Goal: Transaction & Acquisition: Download file/media

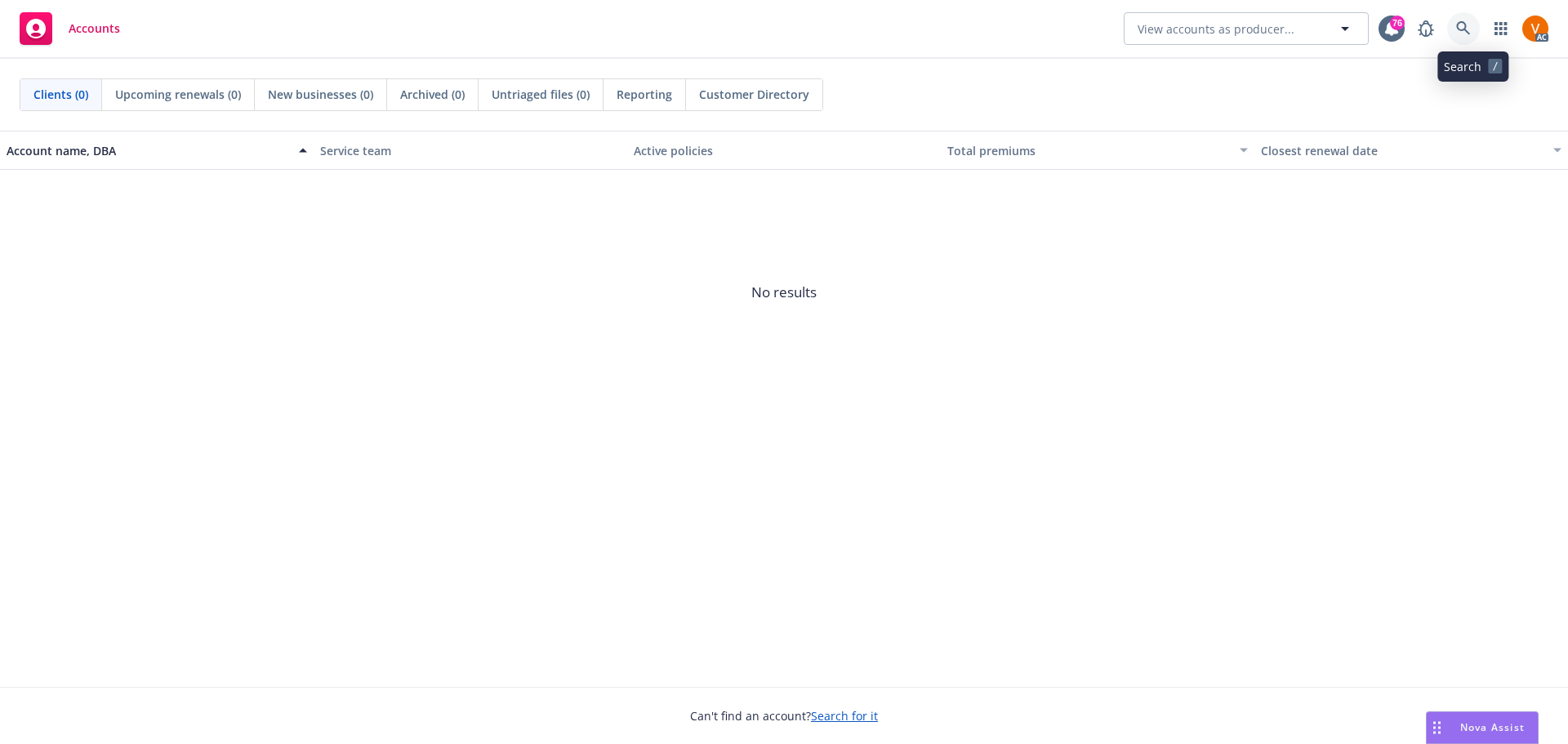
click at [1478, 18] on link at bounding box center [1463, 28] width 32 height 32
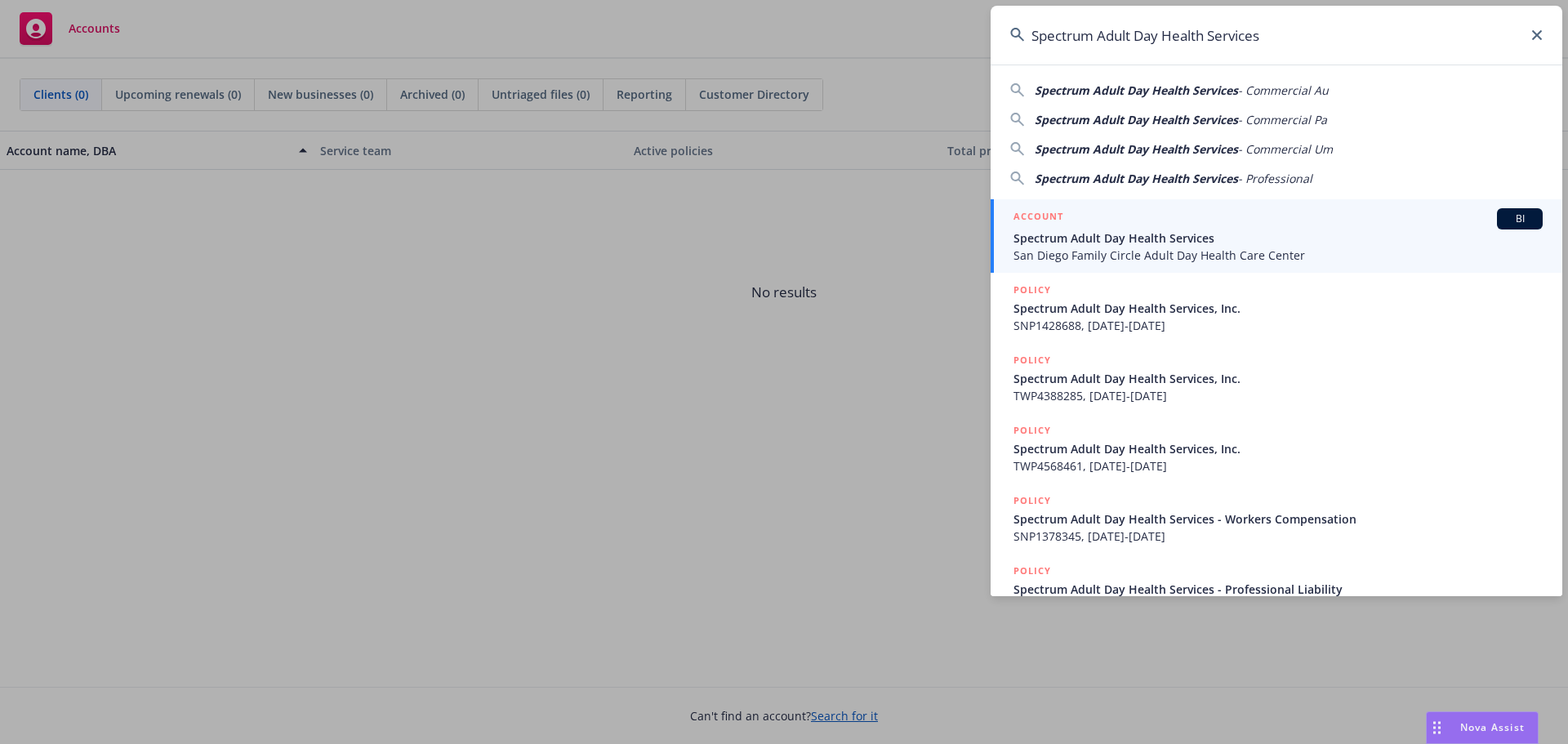
type input "Spectrum Adult Day Health Services"
click at [1264, 245] on span "Spectrum Adult Day Health Services" at bounding box center [1278, 238] width 529 height 17
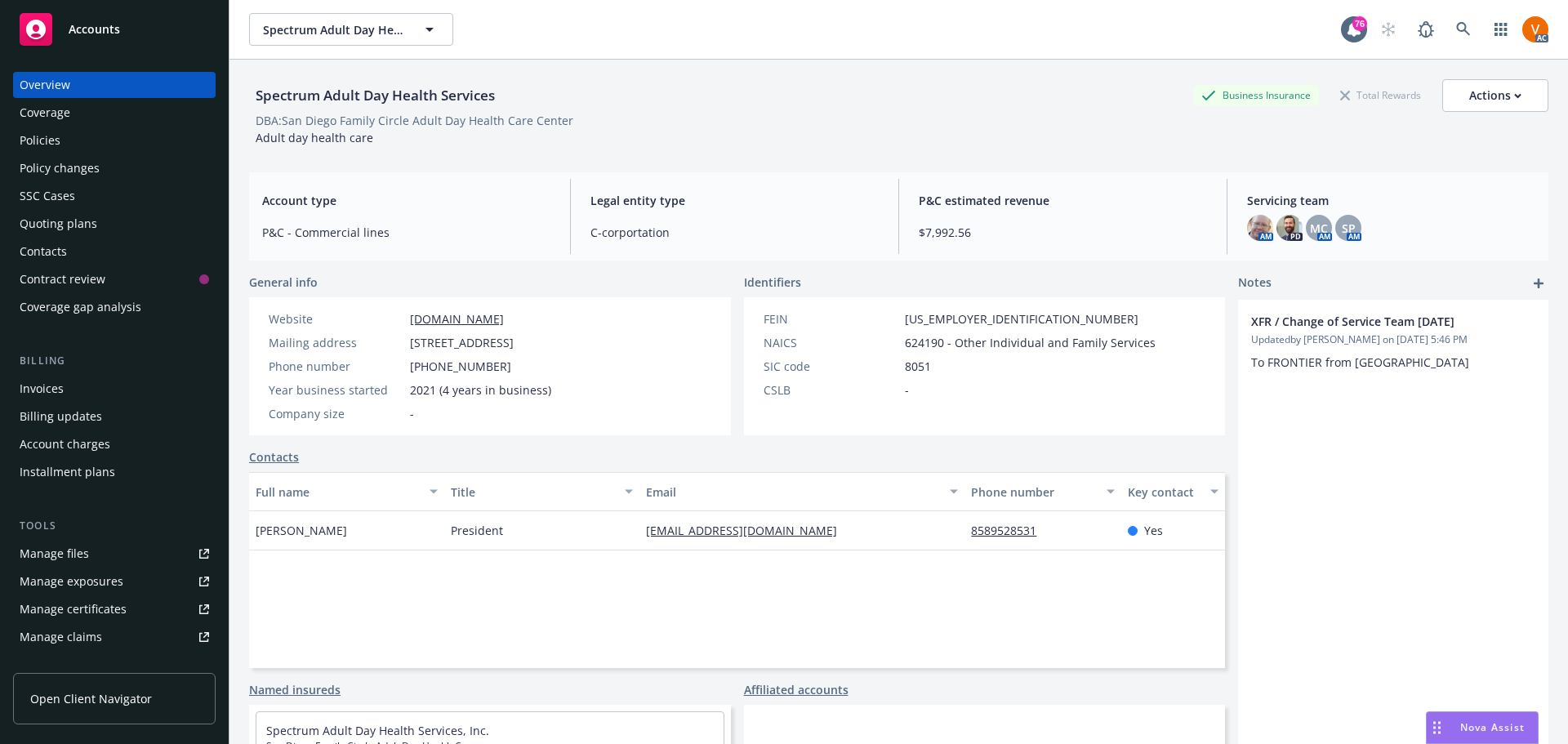
click at [76, 127] on div "Policies" at bounding box center [114, 141] width 189 height 26
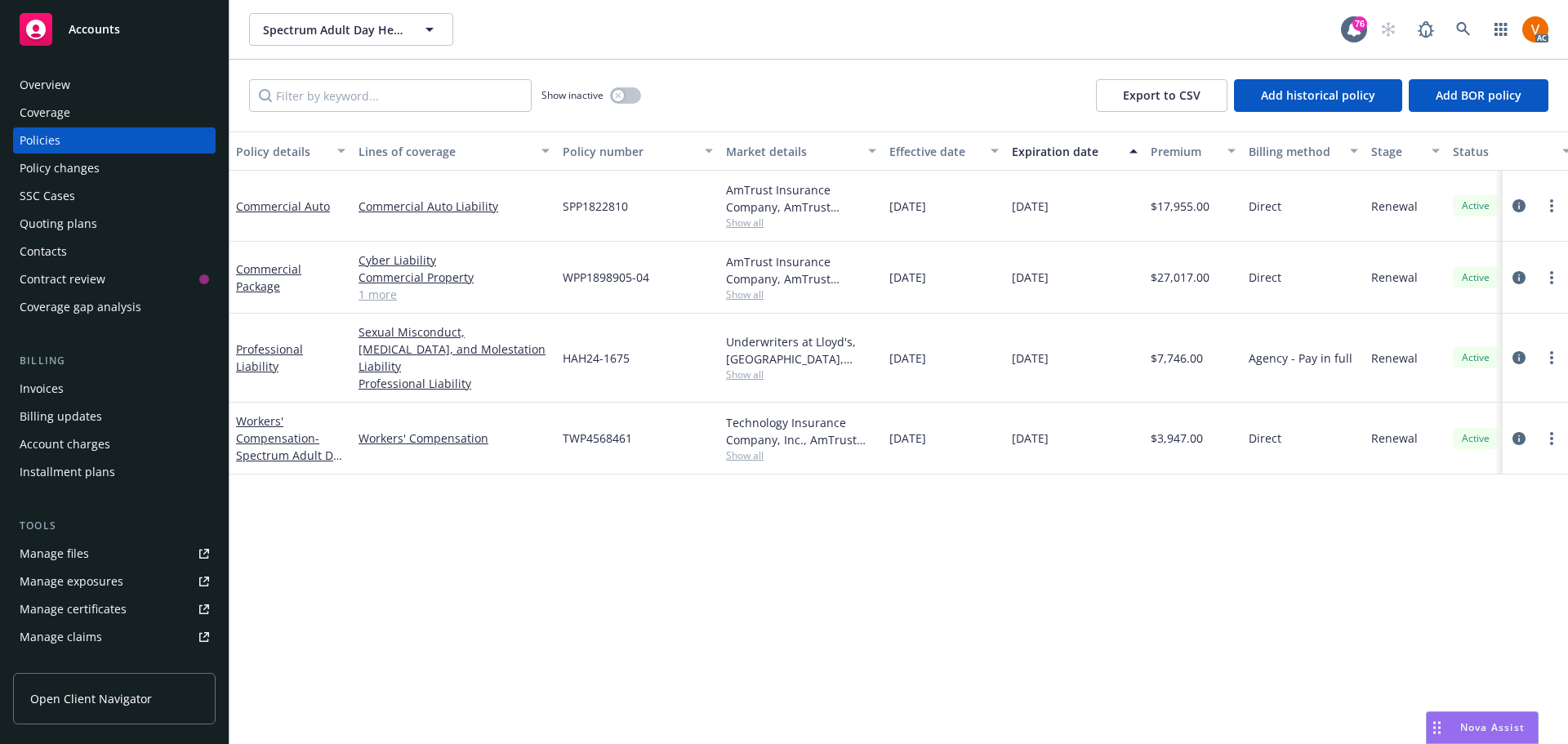
click at [385, 286] on link "1 more" at bounding box center [453, 294] width 191 height 17
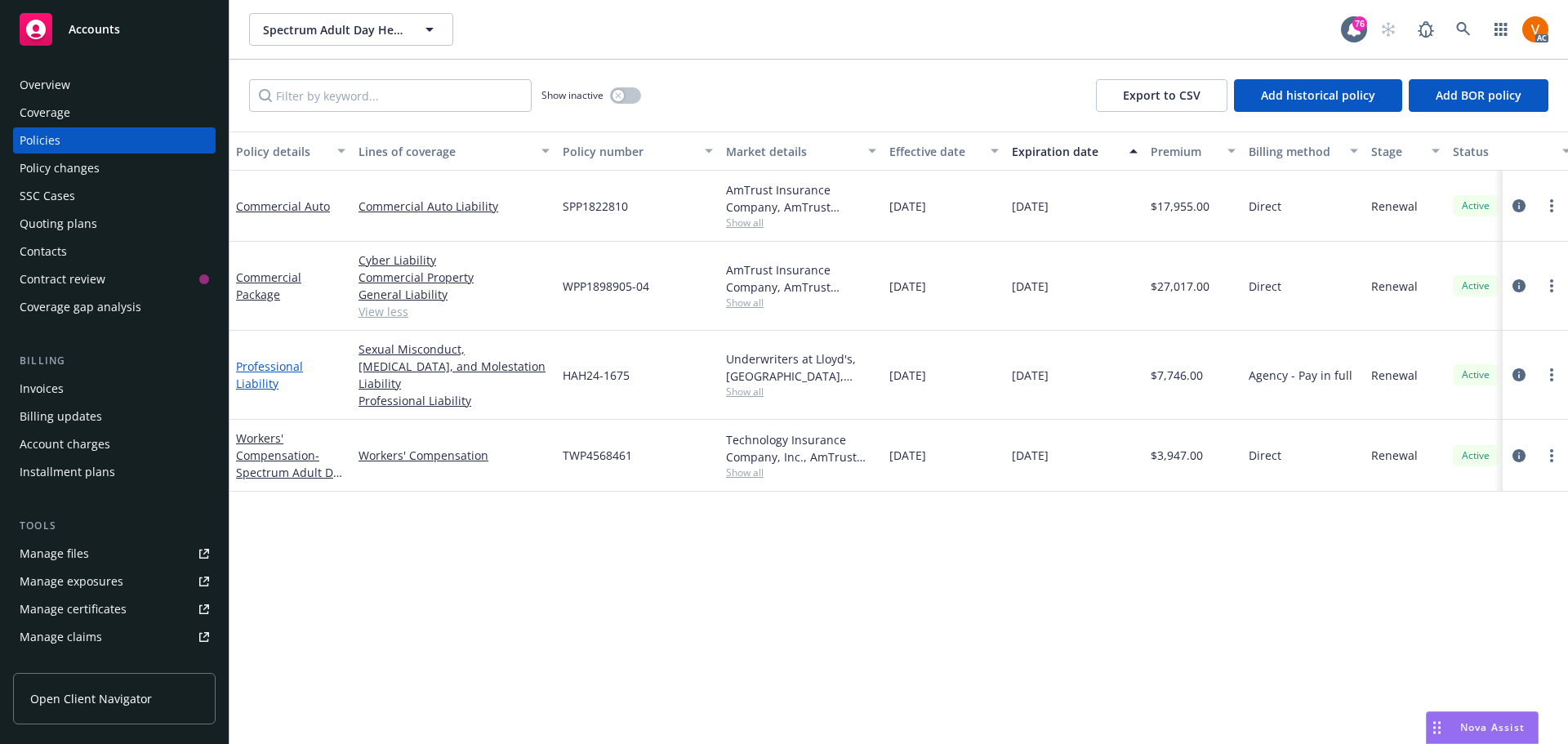
click at [303, 358] on link "Professional Liability" at bounding box center [269, 374] width 67 height 32
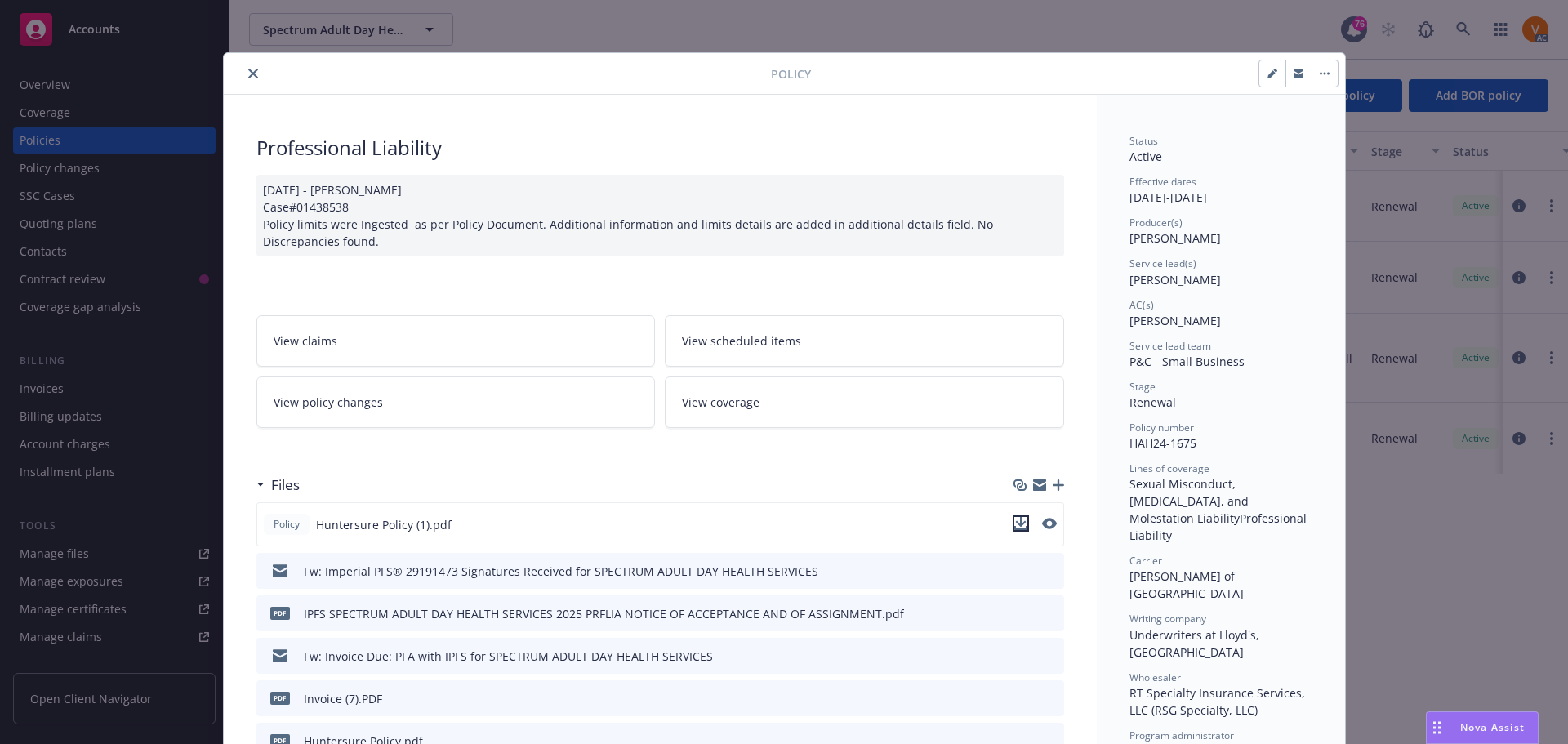
click at [1015, 517] on icon "download file" at bounding box center [1021, 524] width 13 height 13
click at [243, 65] on button "close" at bounding box center [253, 74] width 20 height 20
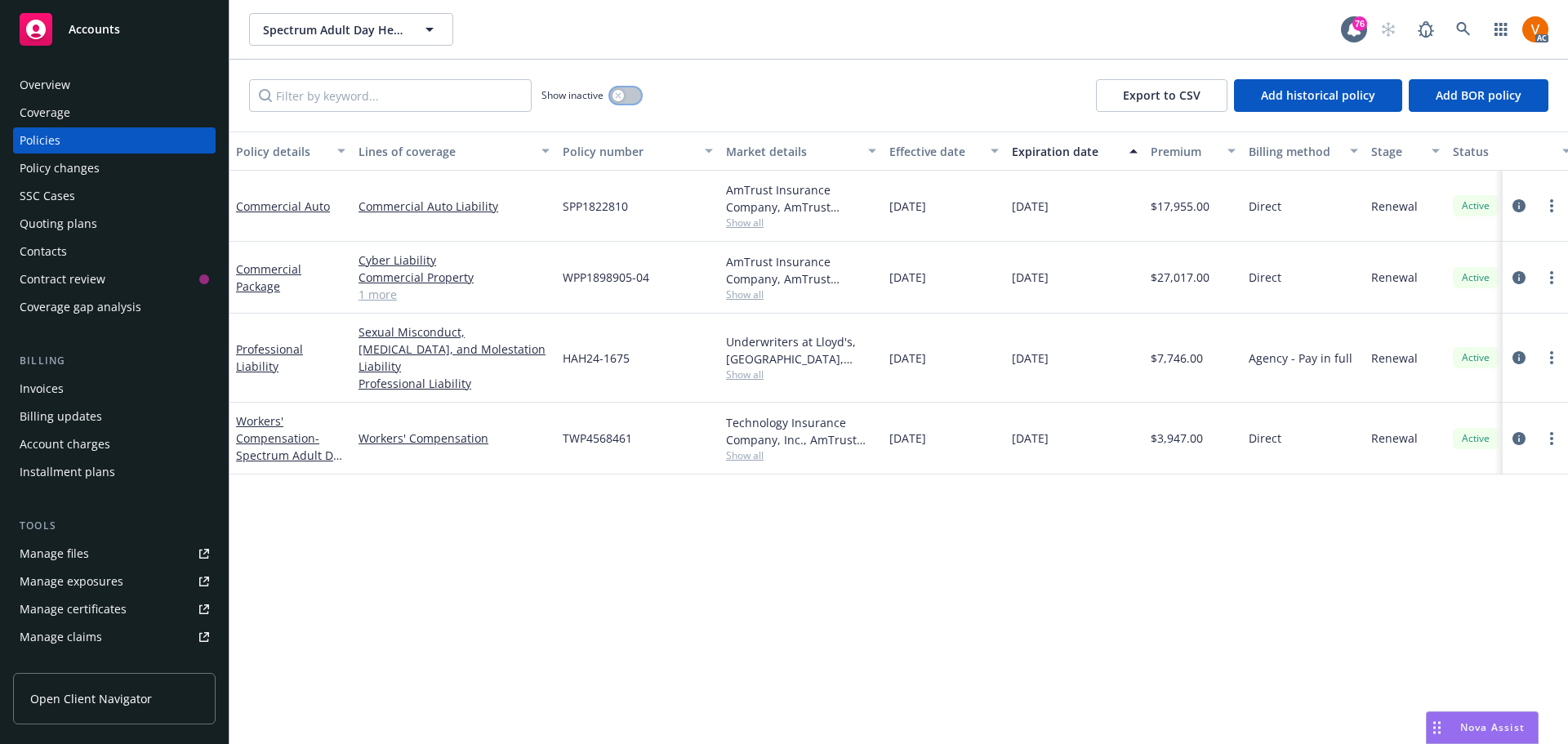
click at [630, 88] on button "button" at bounding box center [626, 96] width 31 height 17
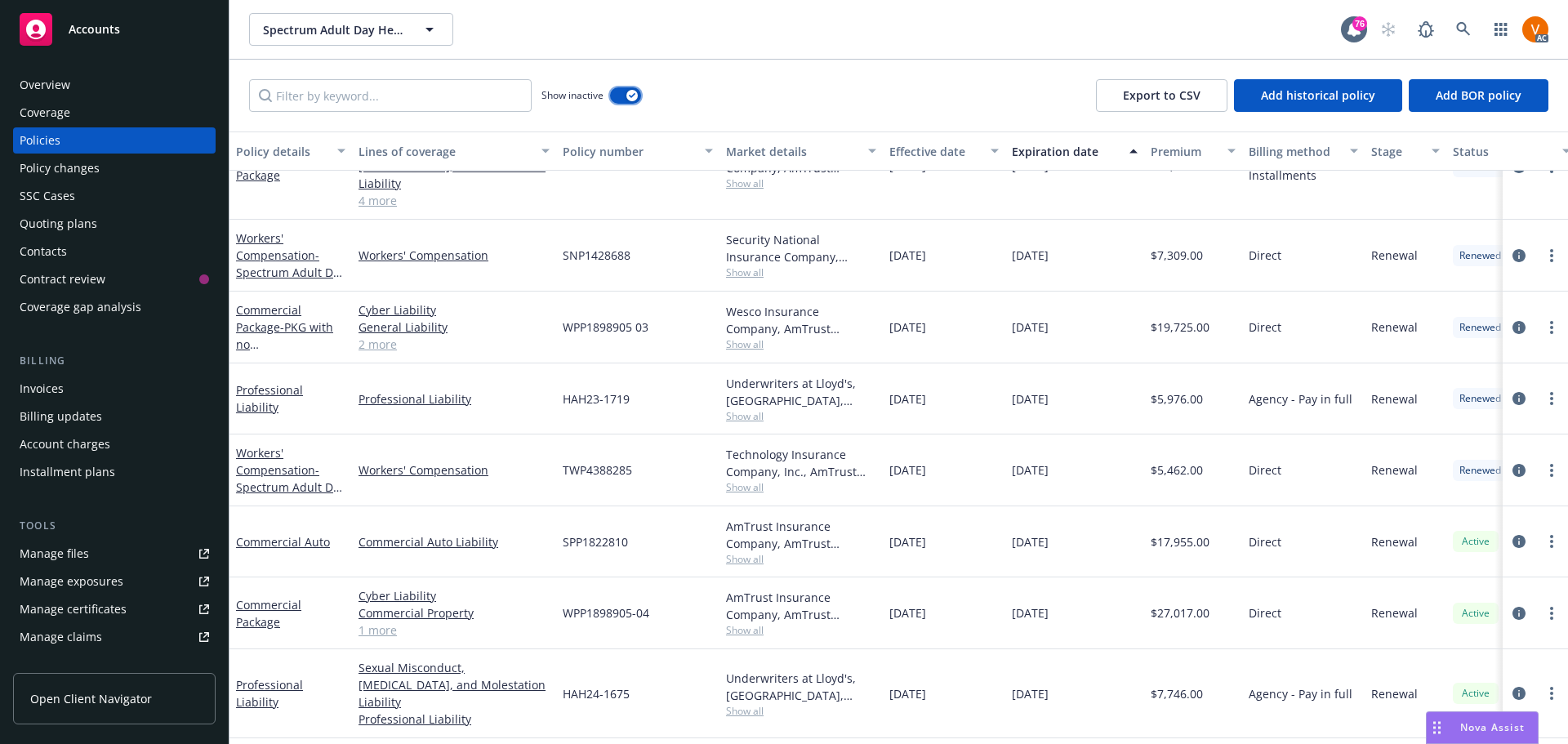
scroll to position [388, 0]
click at [374, 82] on input "Filter by keyword..." at bounding box center [390, 95] width 282 height 32
drag, startPoint x: 393, startPoint y: 80, endPoint x: -62, endPoint y: 21, distance: 458.8
click at [0, 21] on html "Accounts Overview Coverage Policies Policy changes SSC Cases Quoting plans Cont…" at bounding box center [784, 372] width 1568 height 744
paste input "HAH24-1675"
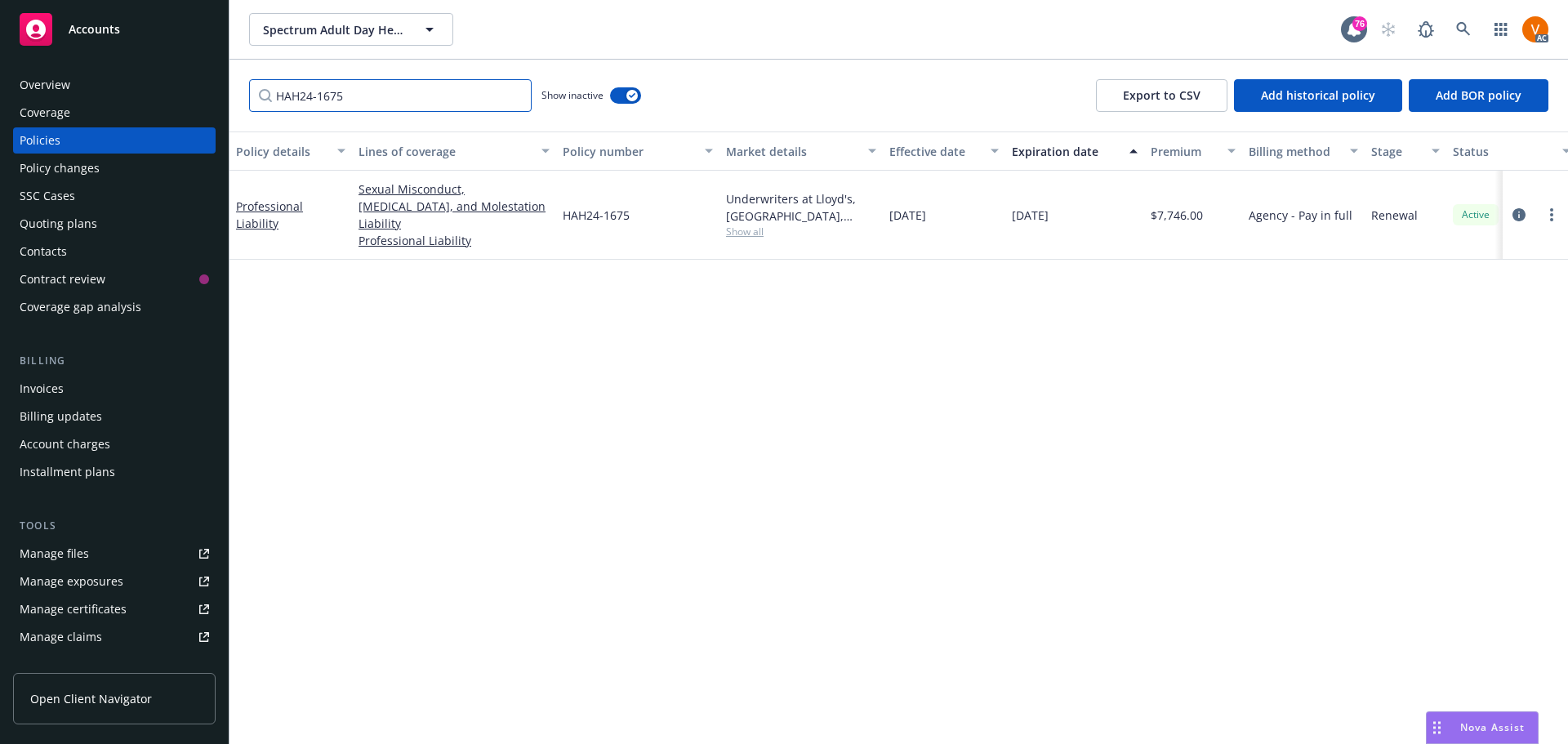
scroll to position [0, 0]
drag, startPoint x: 352, startPoint y: 70, endPoint x: 121, endPoint y: 44, distance: 232.5
click at [122, 44] on div "Accounts Overview Coverage Policies Policy changes SSC Cases Quoting plans Cont…" at bounding box center [784, 372] width 1568 height 744
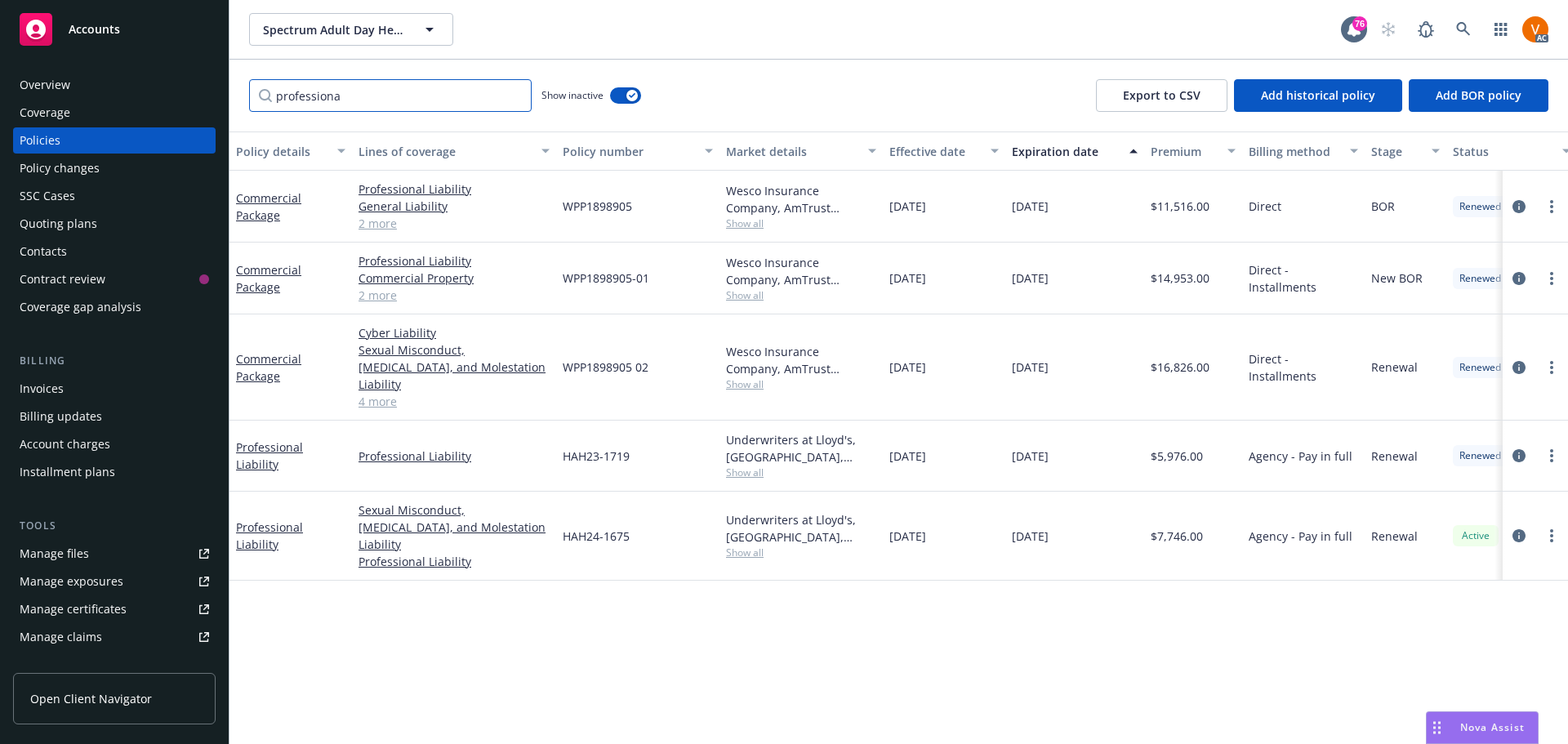
type input "professiona"
click at [303, 439] on link "Professional Liability" at bounding box center [269, 455] width 67 height 32
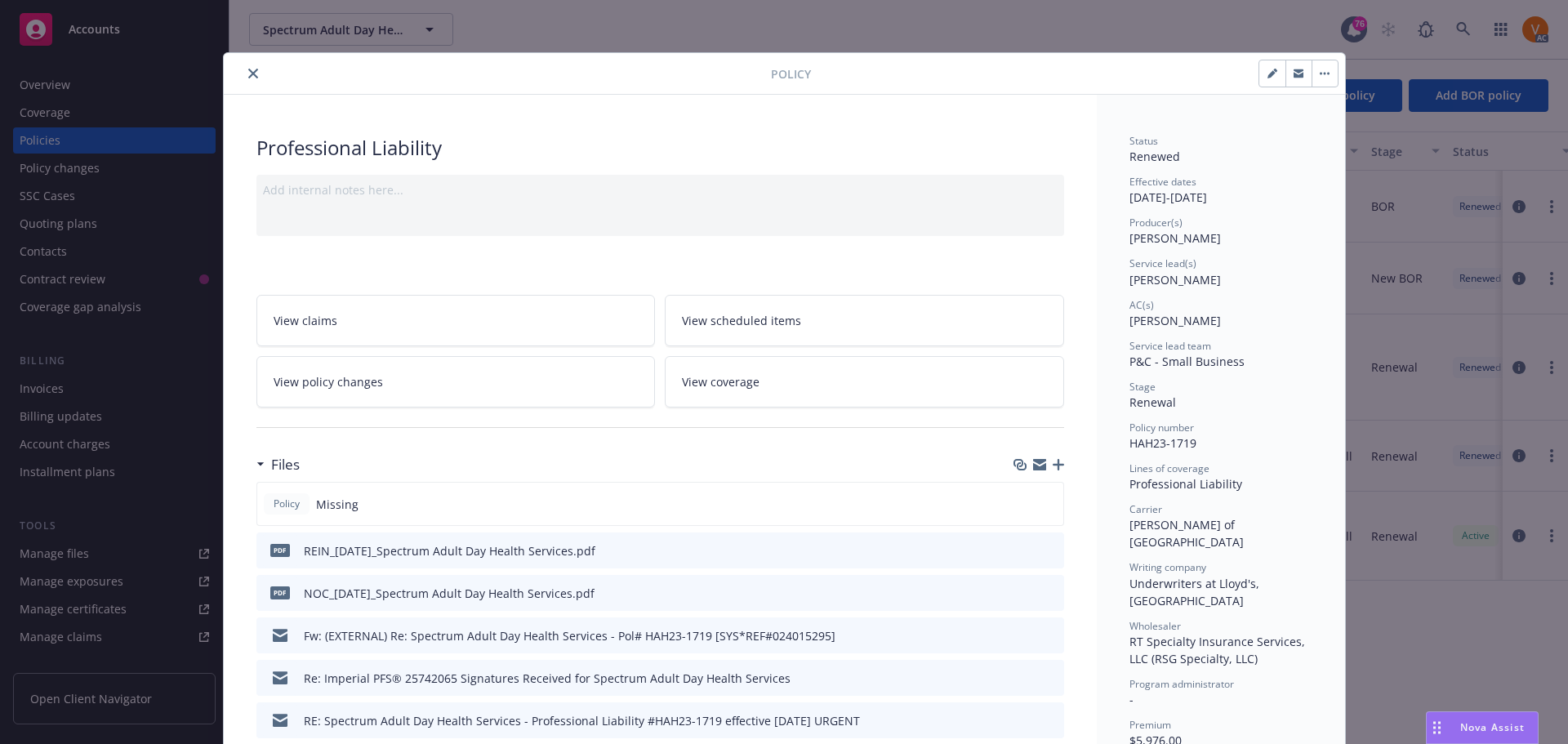
click at [995, 482] on div "Policy Missing" at bounding box center [660, 503] width 808 height 44
click at [248, 71] on icon "close" at bounding box center [253, 74] width 10 height 10
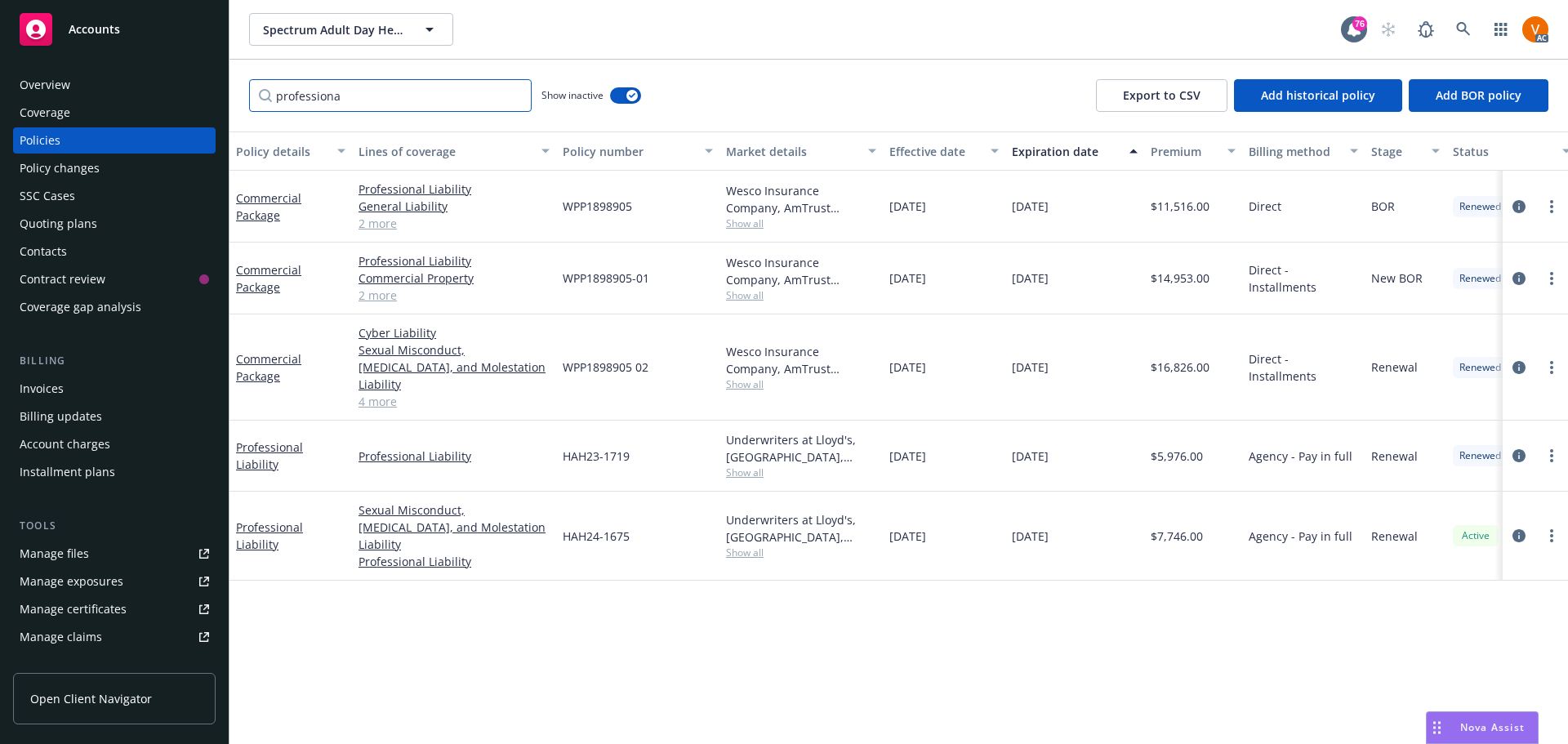
click at [515, 86] on input "professiona" at bounding box center [390, 95] width 282 height 32
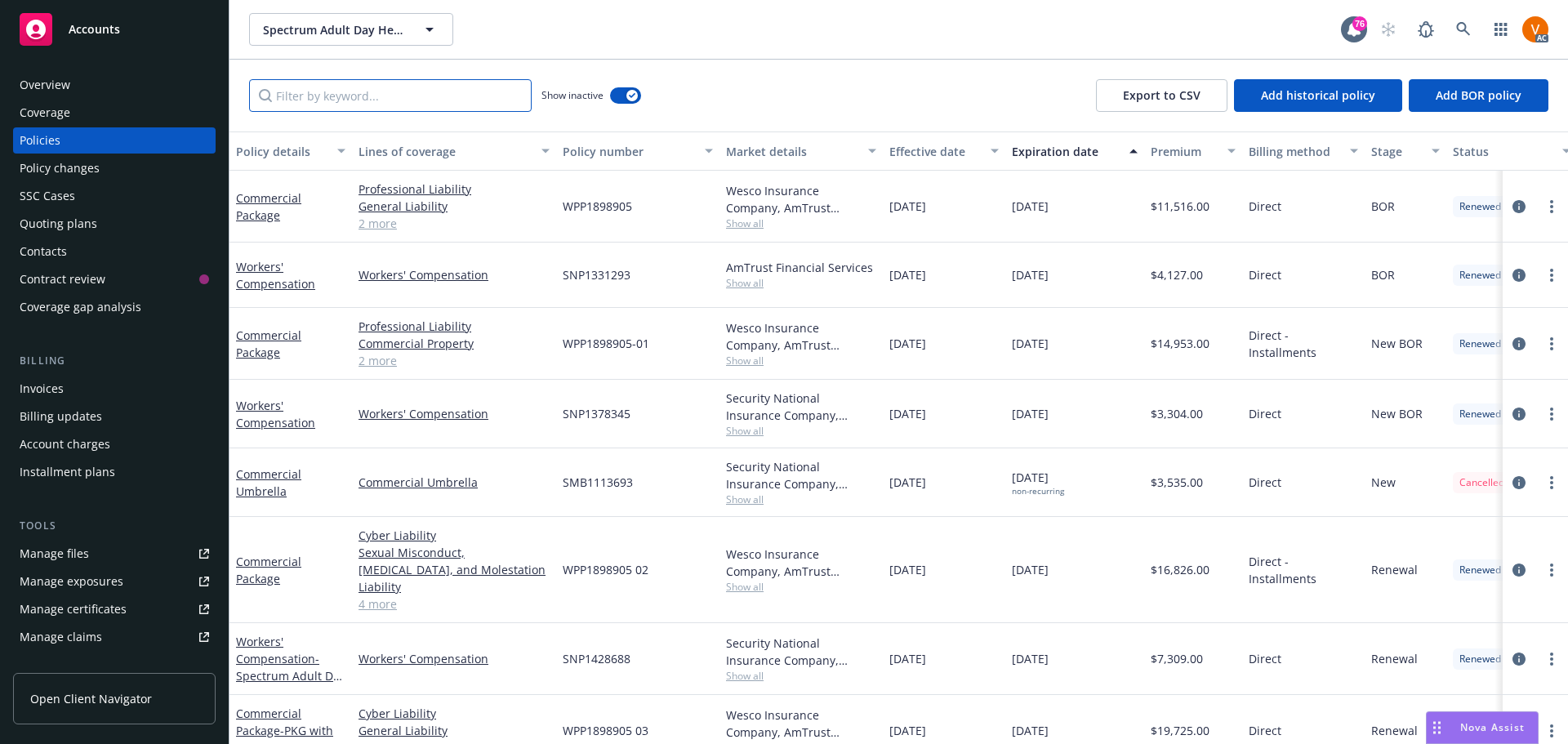
click at [442, 92] on input "Filter by keyword..." at bounding box center [390, 95] width 282 height 32
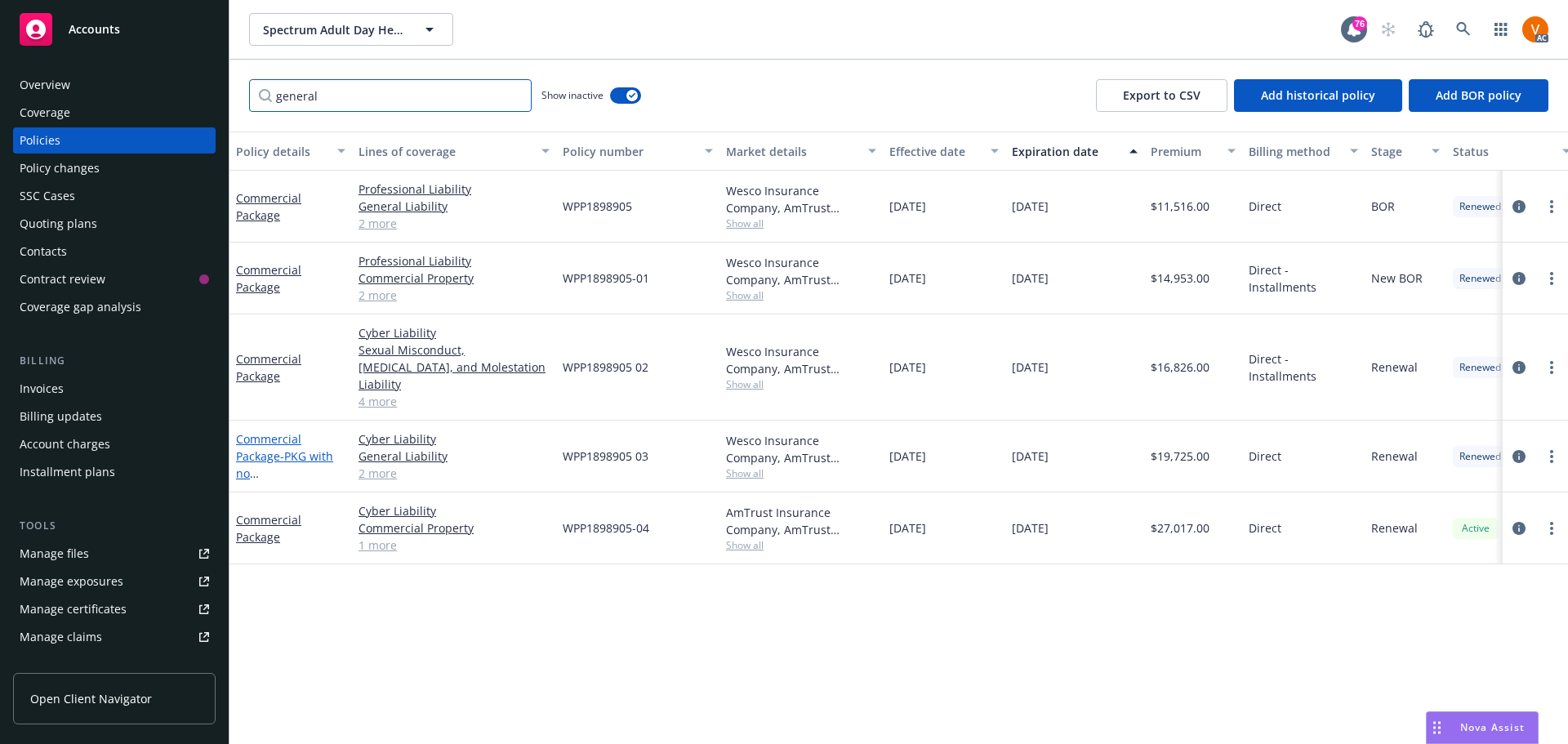
type input "general"
click at [253, 449] on span "- PKG with no PL/[PERSON_NAME]" at bounding box center [290, 473] width 108 height 50
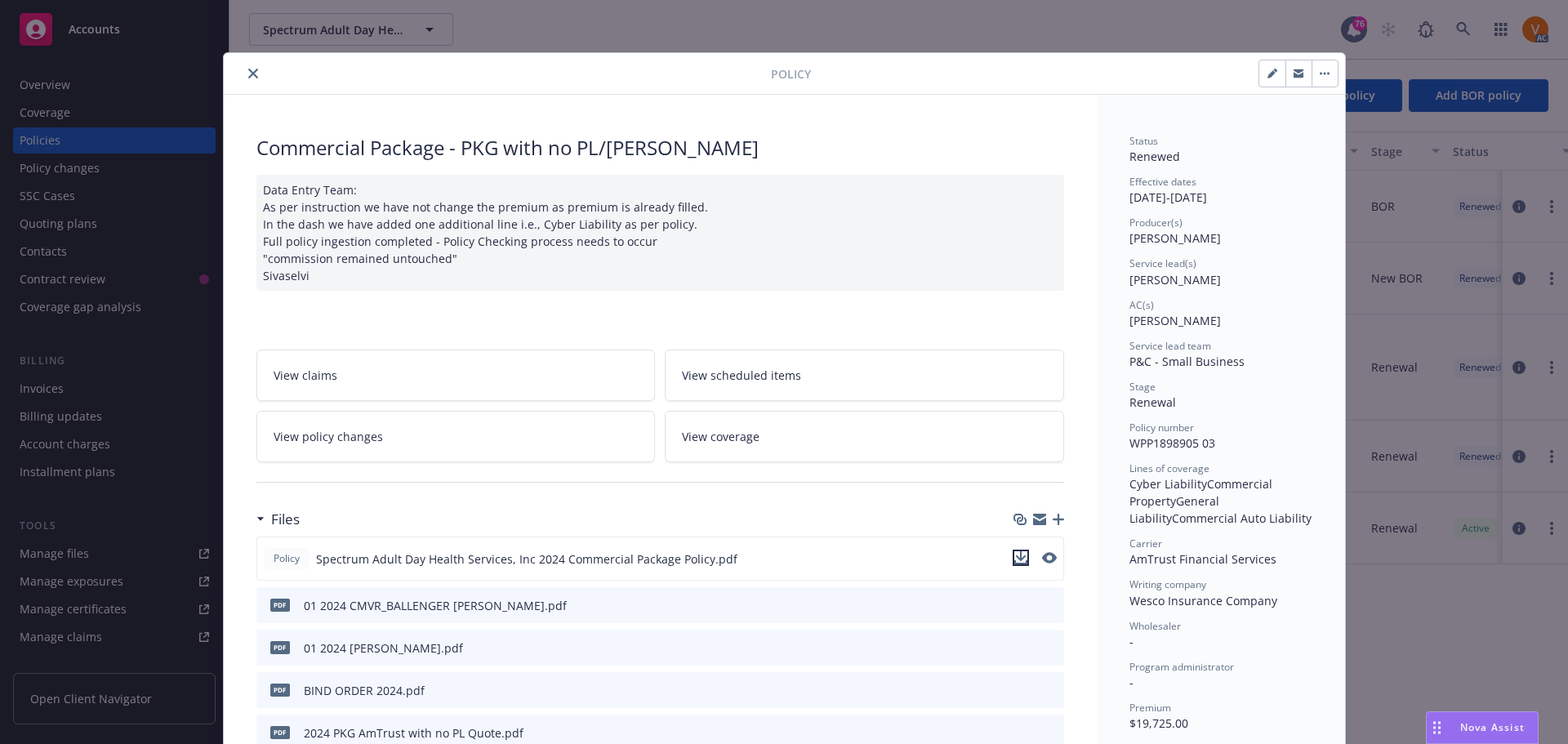
click at [1015, 551] on icon "download file" at bounding box center [1021, 558] width 13 height 13
